Goal: Task Accomplishment & Management: Manage account settings

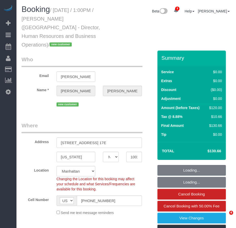
select select "NY"
select select "number:89"
select select "number:90"
select select "number:15"
select select "number:5"
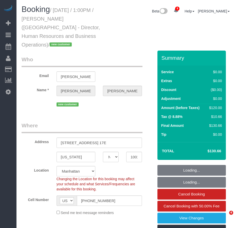
select select "object:955"
select select "1"
select select "spot1"
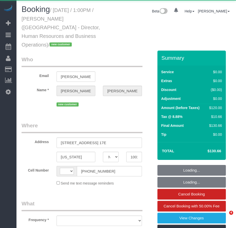
select select "NY"
select select "string:[GEOGRAPHIC_DATA]"
select select "1"
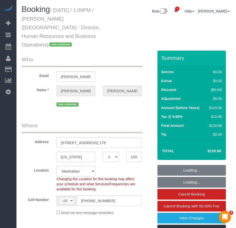
select select "object:779"
select select "1"
select select "number:89"
select select "number:90"
select select "number:15"
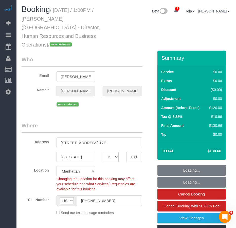
select select "number:5"
select select "spot1"
select select "object:1358"
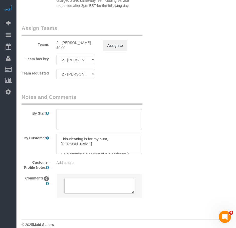
scroll to position [704, 0]
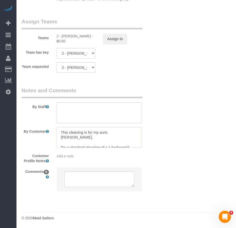
click at [100, 142] on textarea at bounding box center [100, 137] width 86 height 21
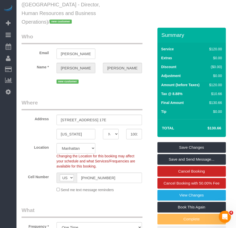
scroll to position [0, 0]
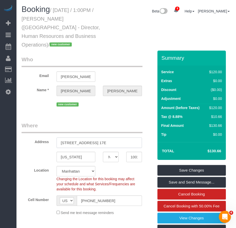
drag, startPoint x: 115, startPoint y: 143, endPoint x: 58, endPoint y: 143, distance: 56.6
click at [58, 143] on input "350 West 24th Street, Apt. 17E" at bounding box center [100, 142] width 86 height 10
click at [117, 110] on fieldset "Who Email audrey.longo@nyu.edu Name * Audrey Longo new customer" at bounding box center [88, 84] width 132 height 56
click at [76, 77] on input "audrey.longo@nyu.edu" at bounding box center [76, 76] width 39 height 10
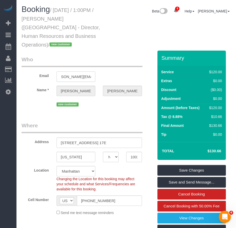
click at [62, 78] on input "audrey.longo@nyu.edu" at bounding box center [76, 76] width 39 height 10
click at [113, 124] on legend "Where" at bounding box center [82, 127] width 121 height 11
click at [80, 77] on input "audrey.longo@nyu.edu" at bounding box center [76, 76] width 39 height 10
click at [66, 77] on input "audrey.longo@nyu.edu" at bounding box center [76, 76] width 39 height 10
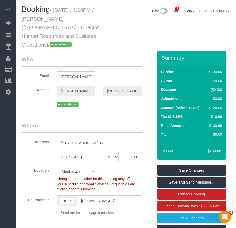
click at [61, 76] on input "audrey.longo@nyu.edu" at bounding box center [76, 76] width 39 height 10
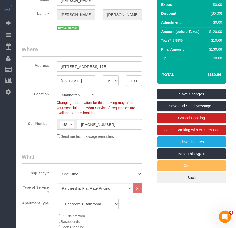
click at [128, 82] on input "10011" at bounding box center [134, 80] width 16 height 10
drag, startPoint x: 116, startPoint y: 66, endPoint x: 108, endPoint y: 66, distance: 7.9
click at [108, 66] on input "350 West 24th Street, Apt. 17E" at bounding box center [100, 66] width 86 height 10
click at [43, 153] on legend "What" at bounding box center [82, 158] width 121 height 11
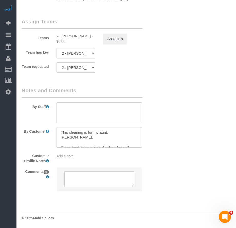
click at [74, 110] on textarea at bounding box center [100, 112] width 86 height 21
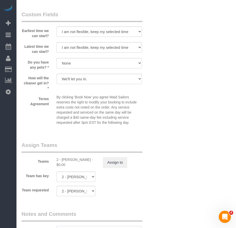
scroll to position [577, 0]
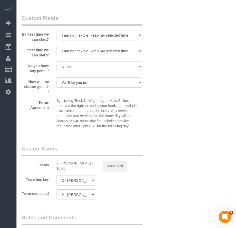
type textarea "clean the whole apartment with extra focus on bathroom, kitchen, kitchen counte…"
click at [89, 68] on select "Dog Cat None" at bounding box center [100, 66] width 86 height 10
click at [112, 84] on select "We'll let you in. Doorman/Front Desk has the key. Other (Provide details)" at bounding box center [100, 82] width 86 height 10
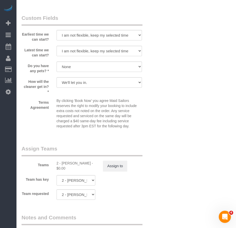
click at [100, 82] on select "We'll let you in. Doorman/Front Desk has the key. Other (Provide details)" at bounding box center [100, 82] width 86 height 10
select select "number:7"
click at [57, 77] on select "We'll let you in. Doorman/Front Desk has the key. Other (Provide details)" at bounding box center [100, 82] width 86 height 10
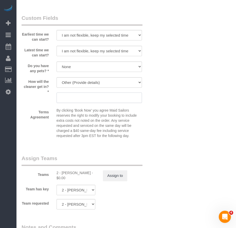
click at [82, 101] on input "text" at bounding box center [100, 97] width 86 height 10
type input "c"
type input "message support to let them know you are there so we can contact the client"
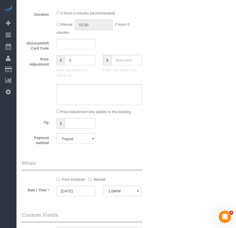
scroll to position [406, 0]
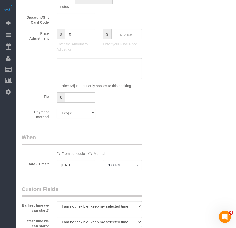
click at [93, 113] on select "Add Credit Card Cash Check Paypal" at bounding box center [76, 112] width 39 height 10
select select "string:stripe"
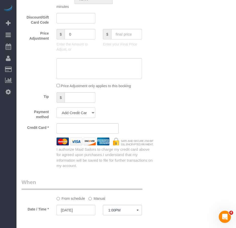
scroll to position [451, 0]
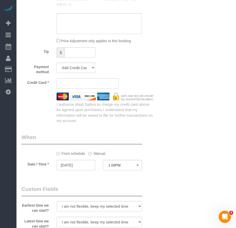
click at [61, 84] on iframe at bounding box center [88, 83] width 54 height 5
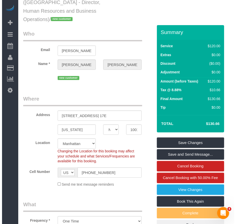
scroll to position [0, 0]
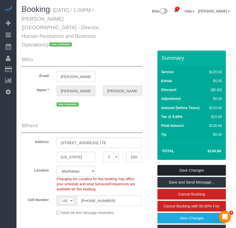
drag, startPoint x: 180, startPoint y: 169, endPoint x: 176, endPoint y: 168, distance: 4.4
click at [180, 169] on link "Save Changes" at bounding box center [192, 170] width 69 height 11
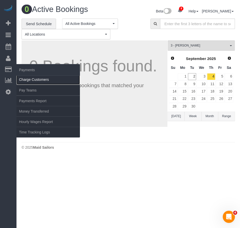
click at [31, 81] on link "Charge Customers" at bounding box center [47, 79] width 63 height 10
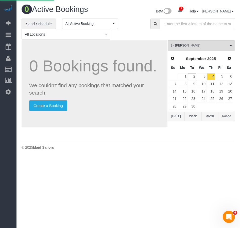
select select
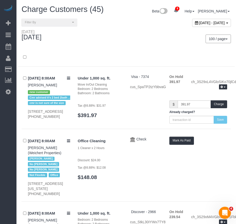
click at [200, 23] on span "September 02, 2025 - September 02, 2025" at bounding box center [213, 23] width 26 height 4
type input "**********"
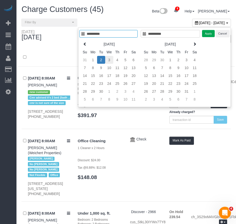
type input "**********"
click at [109, 57] on td "3" at bounding box center [109, 60] width 8 height 8
type input "**********"
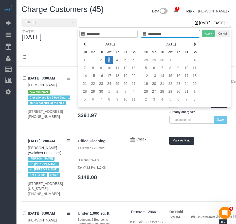
click at [109, 57] on td "3" at bounding box center [109, 60] width 8 height 8
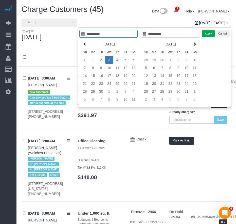
type input "**********"
click at [208, 33] on button "Apply" at bounding box center [208, 33] width 13 height 7
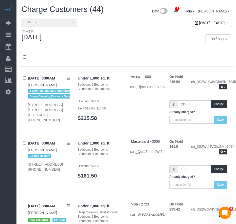
scroll to position [2321, 0]
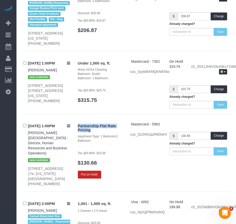
drag, startPoint x: 78, startPoint y: 104, endPoint x: 93, endPoint y: 113, distance: 17.7
click at [92, 124] on h4 "Partnership Flat Rate Pricing" at bounding box center [100, 128] width 45 height 8
click at [89, 171] on button "Put on Hold!" at bounding box center [89, 175] width 23 height 8
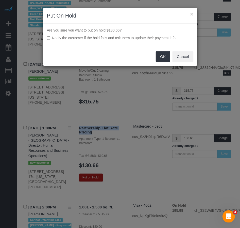
scroll to position [2307, 0]
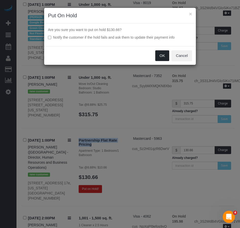
click at [162, 56] on button "OK" at bounding box center [162, 55] width 14 height 11
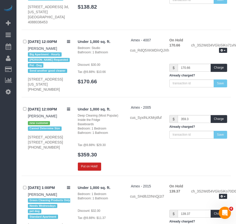
scroll to position [1915, 0]
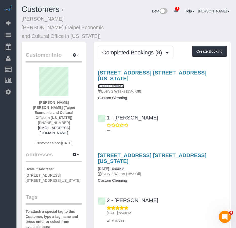
click at [123, 84] on link "08/27/2025 10:00AM" at bounding box center [111, 86] width 26 height 4
drag, startPoint x: 74, startPoint y: 114, endPoint x: 36, endPoint y: 114, distance: 38.6
click at [36, 114] on div "Chih Hom Wang (Taipei Economic and Cultural Office in New York) (917) 601-3322 …" at bounding box center [54, 109] width 57 height 84
copy link "chvwang@mofa.gov.tw"
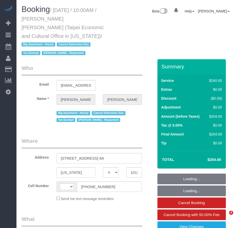
select select "NY"
select select "string:[GEOGRAPHIC_DATA]"
select select "object:722"
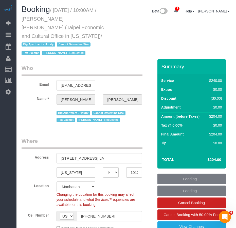
select select "180"
select select "number:58"
select select "number:71"
select select "number:15"
select select "number:6"
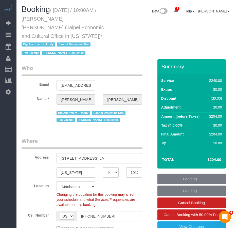
select select "object:1410"
select select "string:stripe-pm_1RLUCB4VGloSiKo7MvFMC4eX"
select select "spot1"
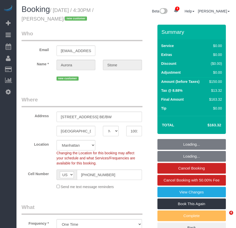
select select "NY"
select select "number:89"
select select "number:90"
select select "number:15"
select select "number:7"
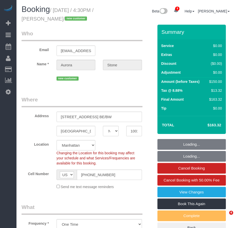
select select "object:856"
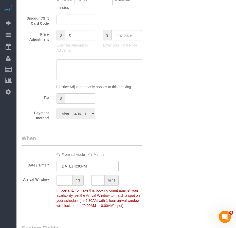
scroll to position [459, 0]
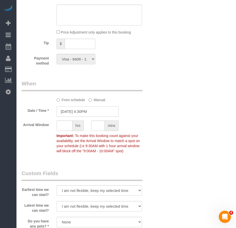
click at [94, 112] on input "09/03/2025 4:30PM" at bounding box center [88, 111] width 62 height 10
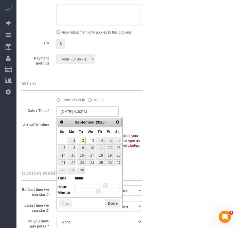
type input "09/03/2025 6:30PM"
type input "******"
click at [109, 186] on div at bounding box center [96, 185] width 45 height 3
type input "09/03/2025 4:30PM"
type input "******"
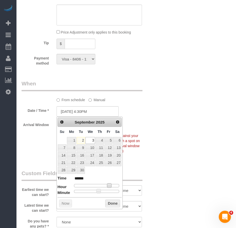
click at [105, 185] on div at bounding box center [96, 185] width 45 height 3
type input "09/03/2025 5:30PM"
type input "******"
click at [107, 186] on span at bounding box center [107, 185] width 5 height 5
click at [111, 204] on button "Done" at bounding box center [112, 203] width 15 height 8
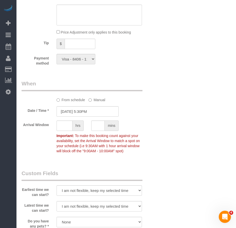
click at [175, 177] on div "Who Email aurorastone24@gmail.com Name * Aurora Stone new customer Where Addres…" at bounding box center [127, 37] width 210 height 944
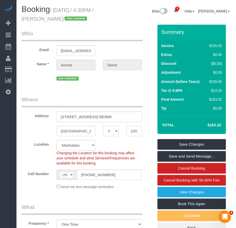
scroll to position [25, 0]
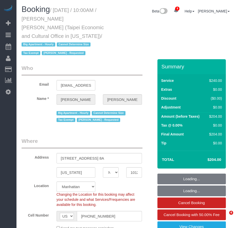
select select "NY"
select select "object:732"
select select "string:stripe-pm_1RLUCB4VGloSiKo7MvFMC4eX"
select select "spot1"
select select "number:58"
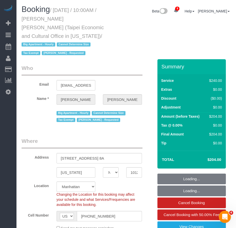
select select "number:71"
select select "number:15"
select select "number:6"
select select "180"
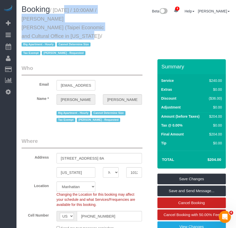
drag, startPoint x: 55, startPoint y: 10, endPoint x: 45, endPoint y: 36, distance: 27.4
click at [45, 36] on small "/ August 27, 2025 / 10:00AM / Chih Hom Wang (Taipei Economic and Cultural Offic…" at bounding box center [63, 31] width 82 height 49
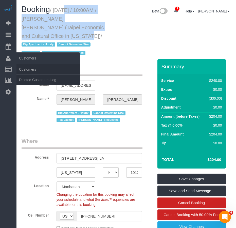
copy small "August 27, 2025 / 10:00AM / Chih Hom Wang (Taipei Economic and Cultural Office …"
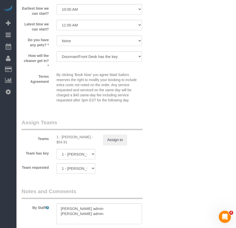
scroll to position [584, 0]
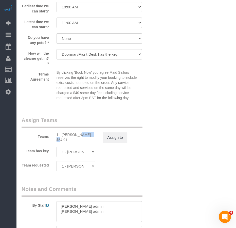
drag, startPoint x: 61, startPoint y: 134, endPoint x: 78, endPoint y: 134, distance: 16.5
click at [78, 134] on div "1 - Ana Lopez - $54.91" at bounding box center [76, 137] width 39 height 10
copy div "Ana Lopez"
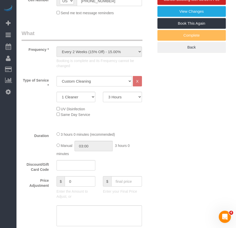
scroll to position [178, 0]
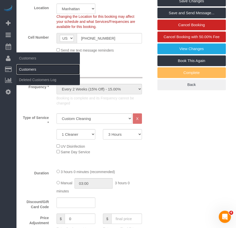
click at [26, 70] on link "Customers" at bounding box center [47, 69] width 63 height 10
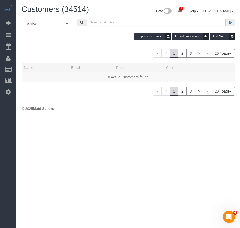
click at [107, 22] on input "text" at bounding box center [156, 23] width 139 height 8
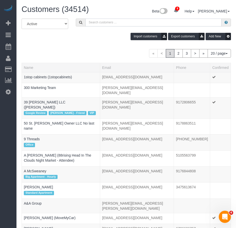
paste input "Jesse Pliner"
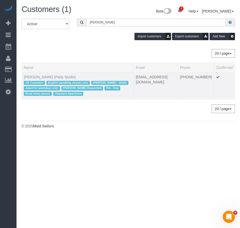
type input "Jesse Pliner"
click at [51, 78] on link "Jesse Pliner (Party Studio)" at bounding box center [50, 77] width 52 height 4
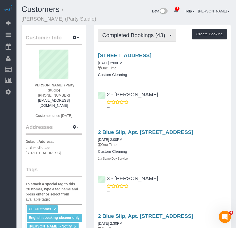
click at [132, 39] on button "Completed Bookings (43)" at bounding box center [137, 35] width 78 height 13
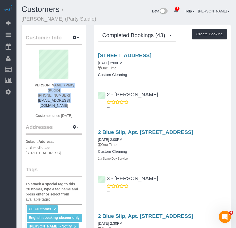
drag, startPoint x: 32, startPoint y: 85, endPoint x: 71, endPoint y: 97, distance: 41.1
click at [71, 97] on div "Jesse Pliner (Party Studio) (917) 655-3531 jessepliner@me.com Customer since 20…" at bounding box center [54, 86] width 57 height 74
copy div "Jesse Pliner (Party Studio) (917) 655-3531 jessepliner@me.com"
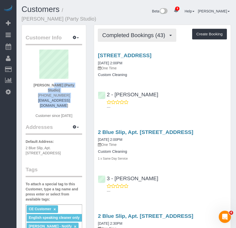
click at [133, 36] on span "Completed Bookings (43)" at bounding box center [134, 35] width 65 height 6
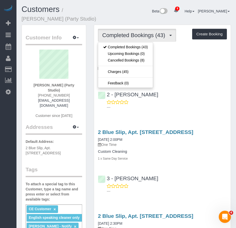
click at [122, 125] on div "2 Blue Slip, Apt. 35a, Brooklyn, NY 11222 08/02/2025 2:00PM One Time Custom Cle…" at bounding box center [162, 160] width 137 height 71
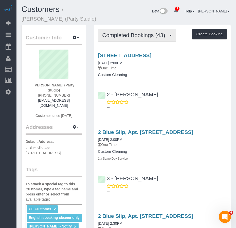
click at [125, 37] on span "Completed Bookings (43)" at bounding box center [134, 35] width 65 height 6
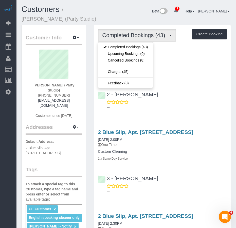
click at [126, 36] on span "Completed Bookings (43)" at bounding box center [134, 35] width 65 height 6
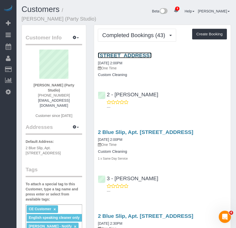
click at [134, 56] on link "567 Flushing Avenue, Apt. 506, Brooklyn, NY 11206" at bounding box center [125, 55] width 54 height 6
drag, startPoint x: 228, startPoint y: 55, endPoint x: 92, endPoint y: 53, distance: 136.6
copy link "567 Flushing Avenue, Apt. 506, Brooklyn, NY 11206"
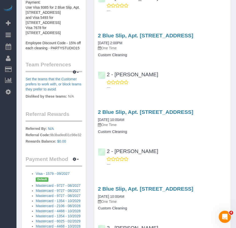
scroll to position [330, 0]
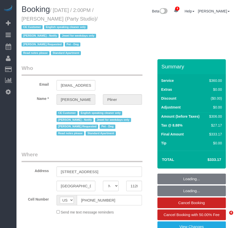
select select "NY"
select select "object:738"
select select "number:89"
select select "number:90"
select select "number:13"
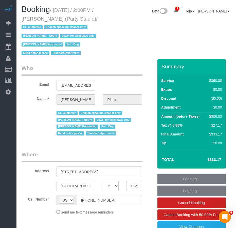
select select "number:7"
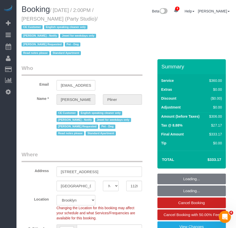
select select "270"
select select "spot1"
select select "object:1025"
select select "string:stripe-pm_1S02kO4VGloSiKo7bjdm48gl"
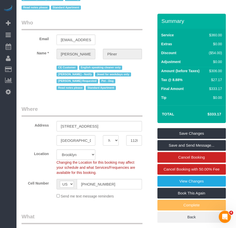
scroll to position [51, 0]
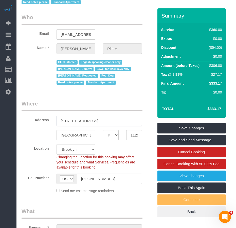
drag, startPoint x: 117, startPoint y: 121, endPoint x: 59, endPoint y: 124, distance: 57.4
click at [59, 124] on input "[STREET_ADDRESS]" at bounding box center [100, 120] width 86 height 10
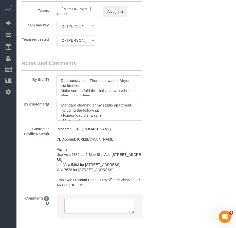
scroll to position [711, 0]
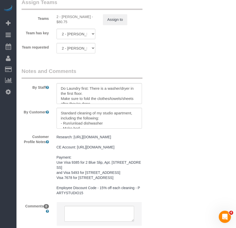
click at [87, 136] on pre "Research: [URL][DOMAIN_NAME] CE Account: [URL][DOMAIN_NAME] Payment: Use Visa 9…" at bounding box center [100, 164] width 86 height 61
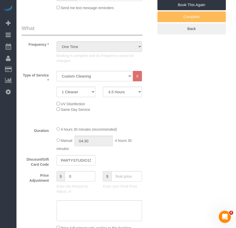
scroll to position [228, 0]
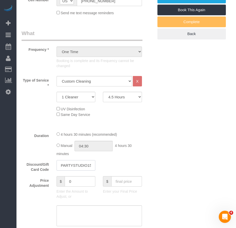
click at [80, 166] on input "PARTYSTUDIO15" at bounding box center [76, 165] width 39 height 10
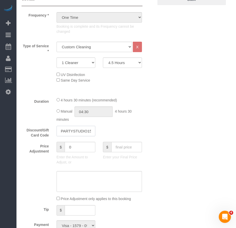
scroll to position [254, 0]
